Goal: Information Seeking & Learning: Check status

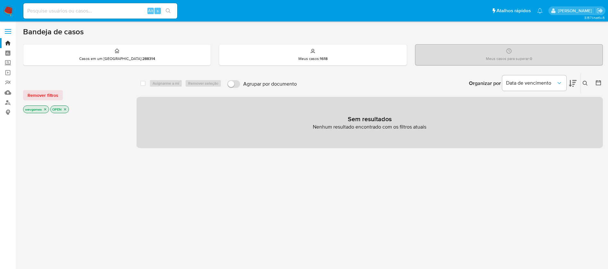
click at [65, 10] on input at bounding box center [100, 11] width 154 height 8
paste input "1160286043"
type input "1160286043"
click at [77, 9] on input at bounding box center [100, 11] width 154 height 8
paste input "1160286043"
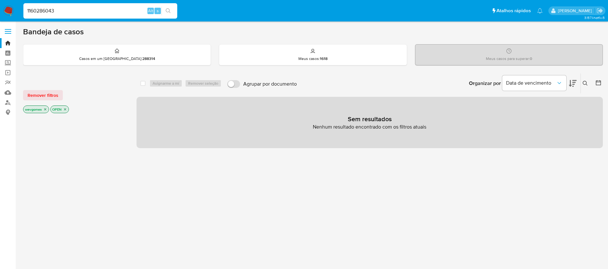
type input "1160286043"
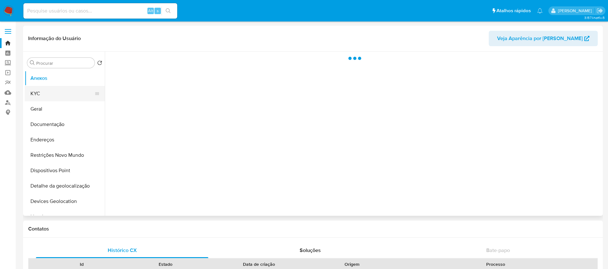
click at [43, 92] on button "KYC" at bounding box center [62, 93] width 75 height 15
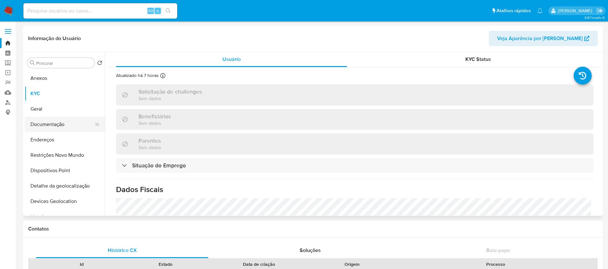
select select "10"
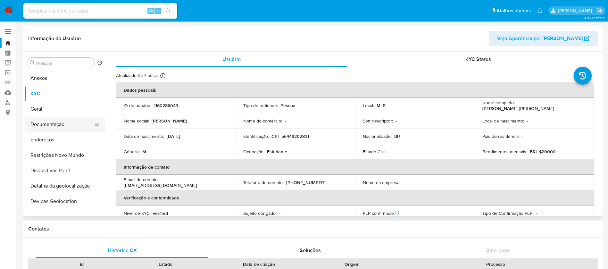
click at [45, 119] on button "Documentação" at bounding box center [62, 124] width 75 height 15
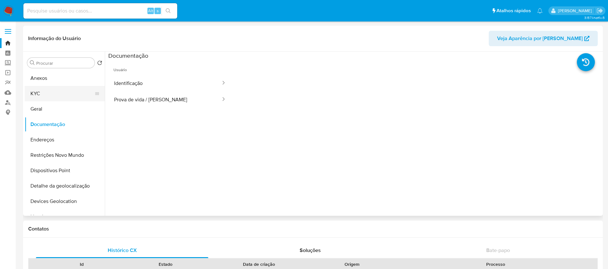
click at [35, 94] on button "KYC" at bounding box center [62, 93] width 75 height 15
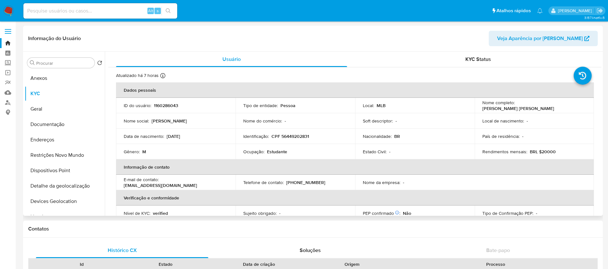
click at [286, 134] on p "CPF 56449202831" at bounding box center [289, 136] width 37 height 6
copy p "56449202831"
click at [77, 9] on input at bounding box center [100, 11] width 154 height 8
paste input "2592374012"
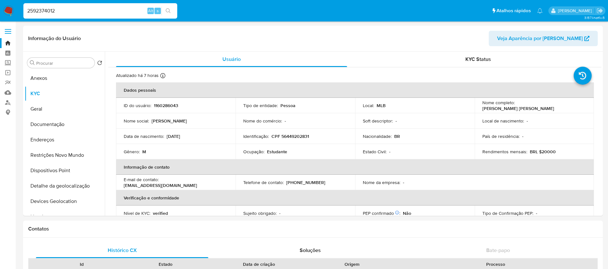
type input "2592374012"
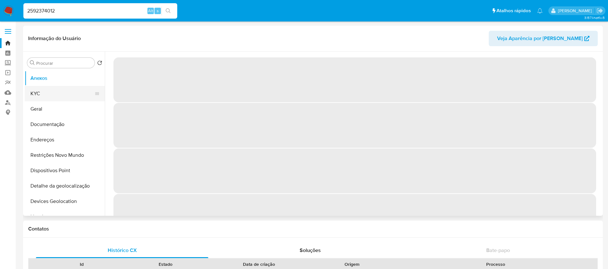
select select "10"
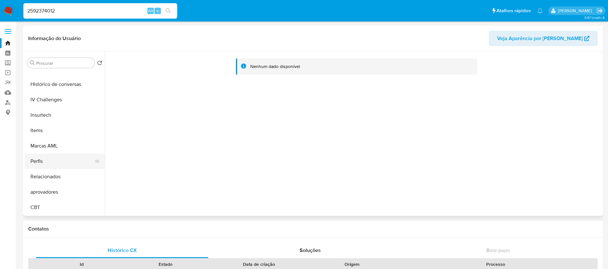
scroll to position [237, 0]
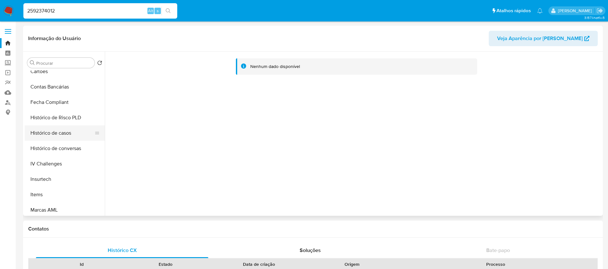
click at [53, 137] on button "Histórico de casos" at bounding box center [62, 132] width 75 height 15
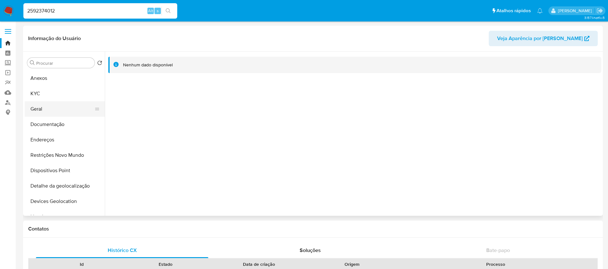
scroll to position [0, 0]
click at [41, 97] on button "KYC" at bounding box center [62, 93] width 75 height 15
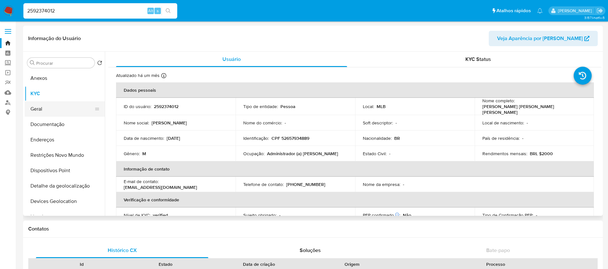
click at [54, 116] on button "Geral" at bounding box center [62, 108] width 75 height 15
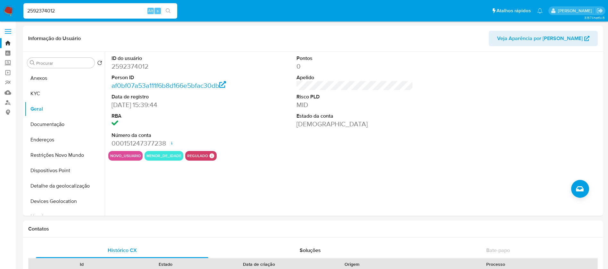
click at [86, 11] on input "2592374012" at bounding box center [100, 11] width 154 height 8
paste input "1003740139"
type input "1003740139"
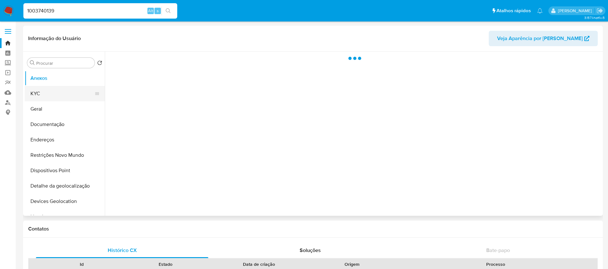
click at [48, 99] on button "KYC" at bounding box center [62, 93] width 75 height 15
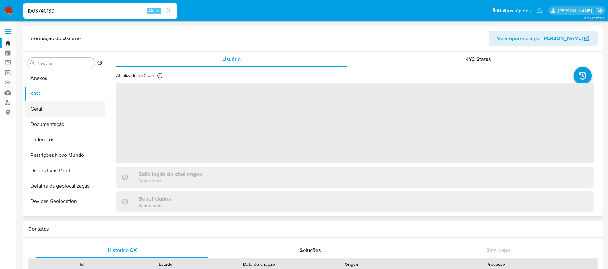
select select "10"
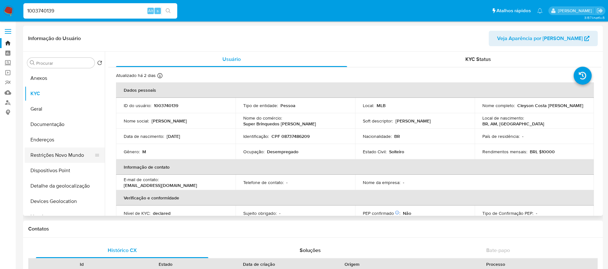
click at [50, 153] on button "Restrições Novo Mundo" at bounding box center [62, 154] width 75 height 15
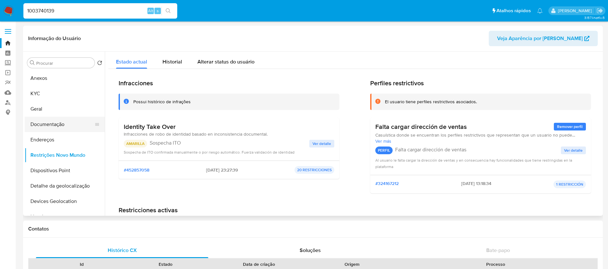
click at [45, 128] on button "Documentação" at bounding box center [62, 124] width 75 height 15
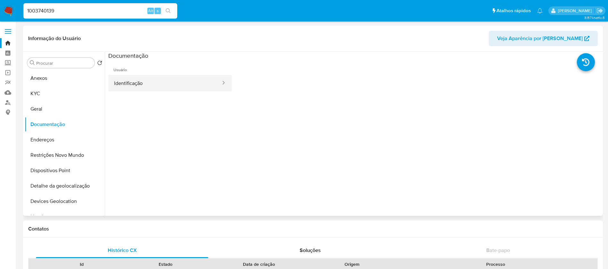
click at [140, 82] on button "Identificação" at bounding box center [164, 83] width 113 height 16
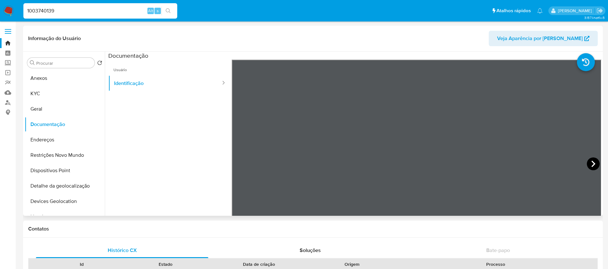
click at [593, 162] on icon at bounding box center [593, 163] width 13 height 13
click at [50, 95] on button "KYC" at bounding box center [62, 93] width 75 height 15
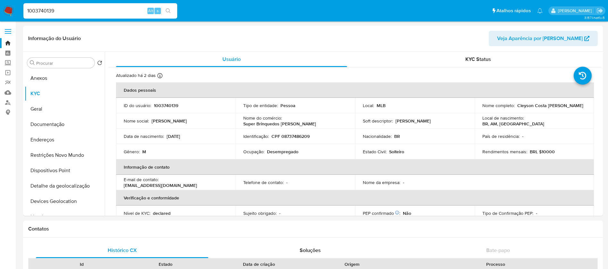
click at [76, 7] on input "1003740139" at bounding box center [100, 11] width 154 height 8
paste input "110588527"
type input "1110588527"
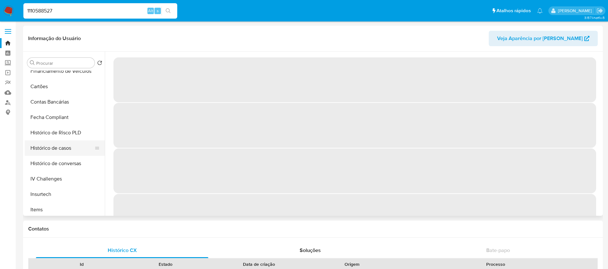
scroll to position [222, 0]
select select "10"
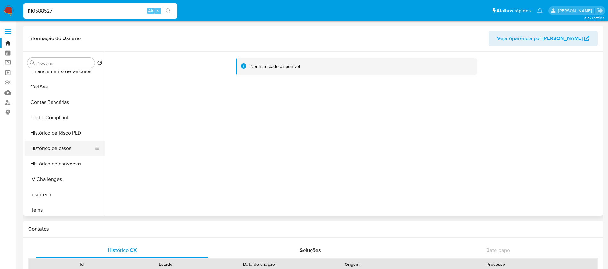
click at [44, 148] on button "Histórico de casos" at bounding box center [62, 148] width 75 height 15
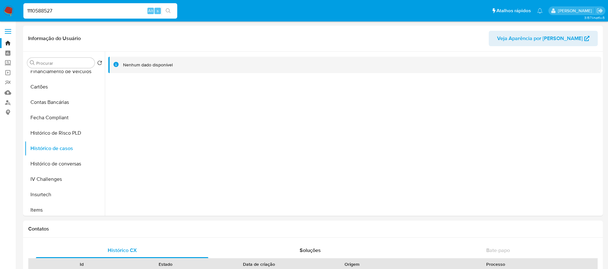
click at [72, 12] on input "1110588527" at bounding box center [100, 11] width 154 height 8
paste input "2204183458"
type input "2204183458"
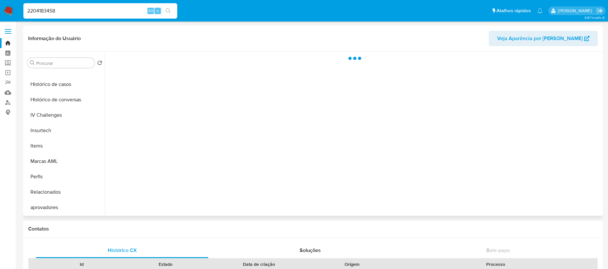
scroll to position [302, 0]
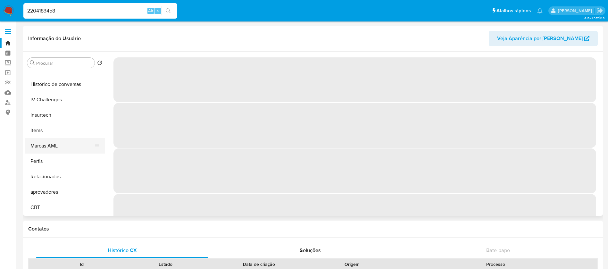
select select "10"
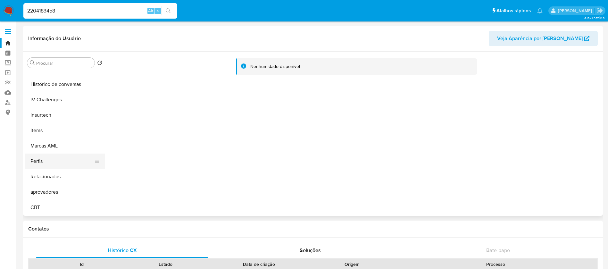
scroll to position [237, 0]
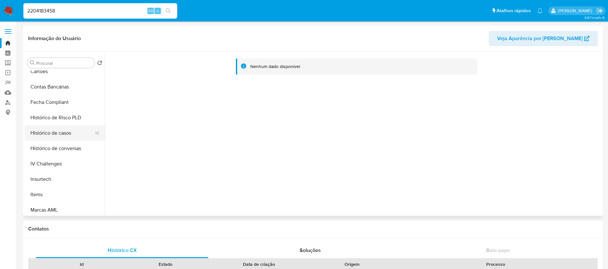
click at [51, 136] on button "Histórico de casos" at bounding box center [62, 132] width 75 height 15
